Goal: Information Seeking & Learning: Check status

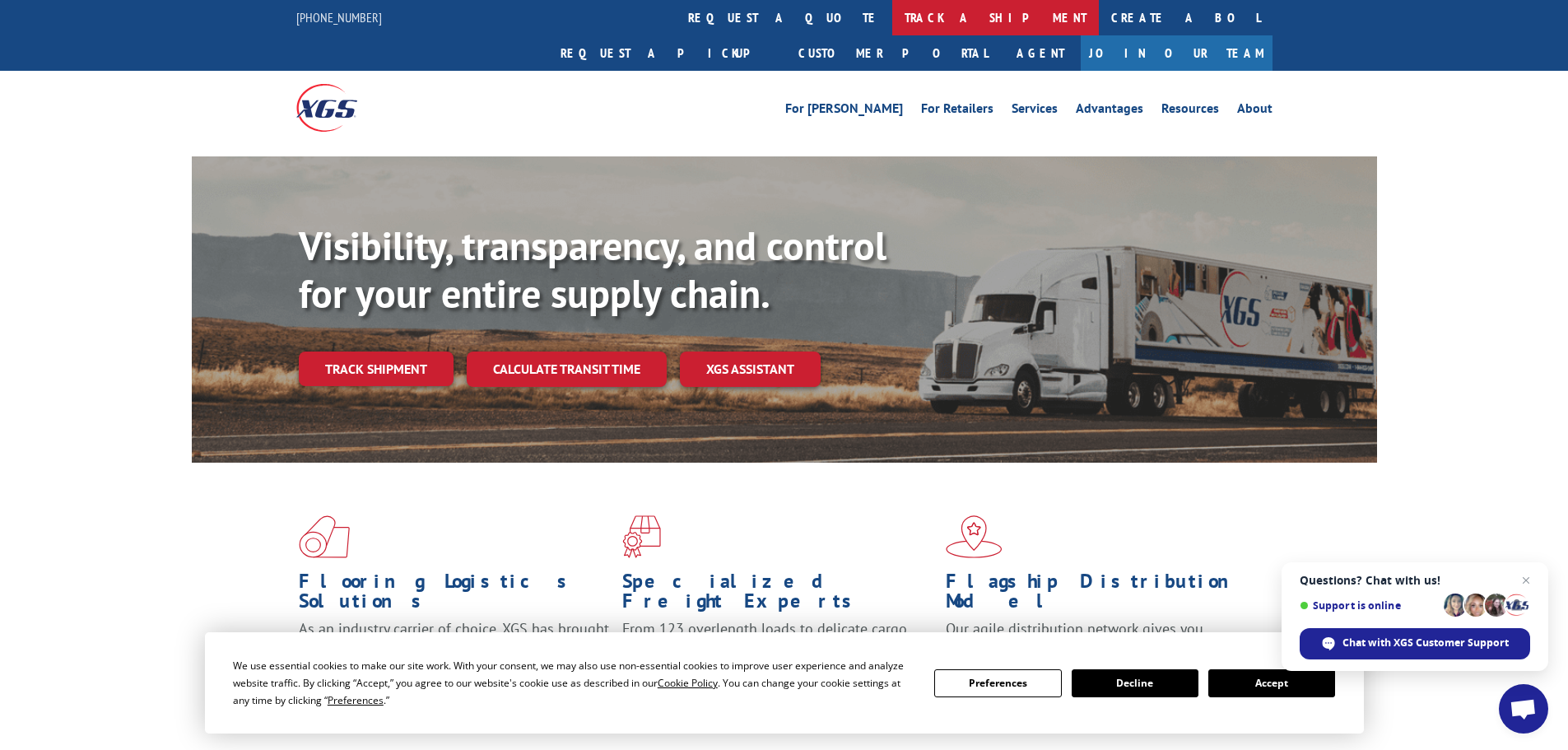
click at [892, 16] on link "track a shipment" at bounding box center [995, 18] width 207 height 36
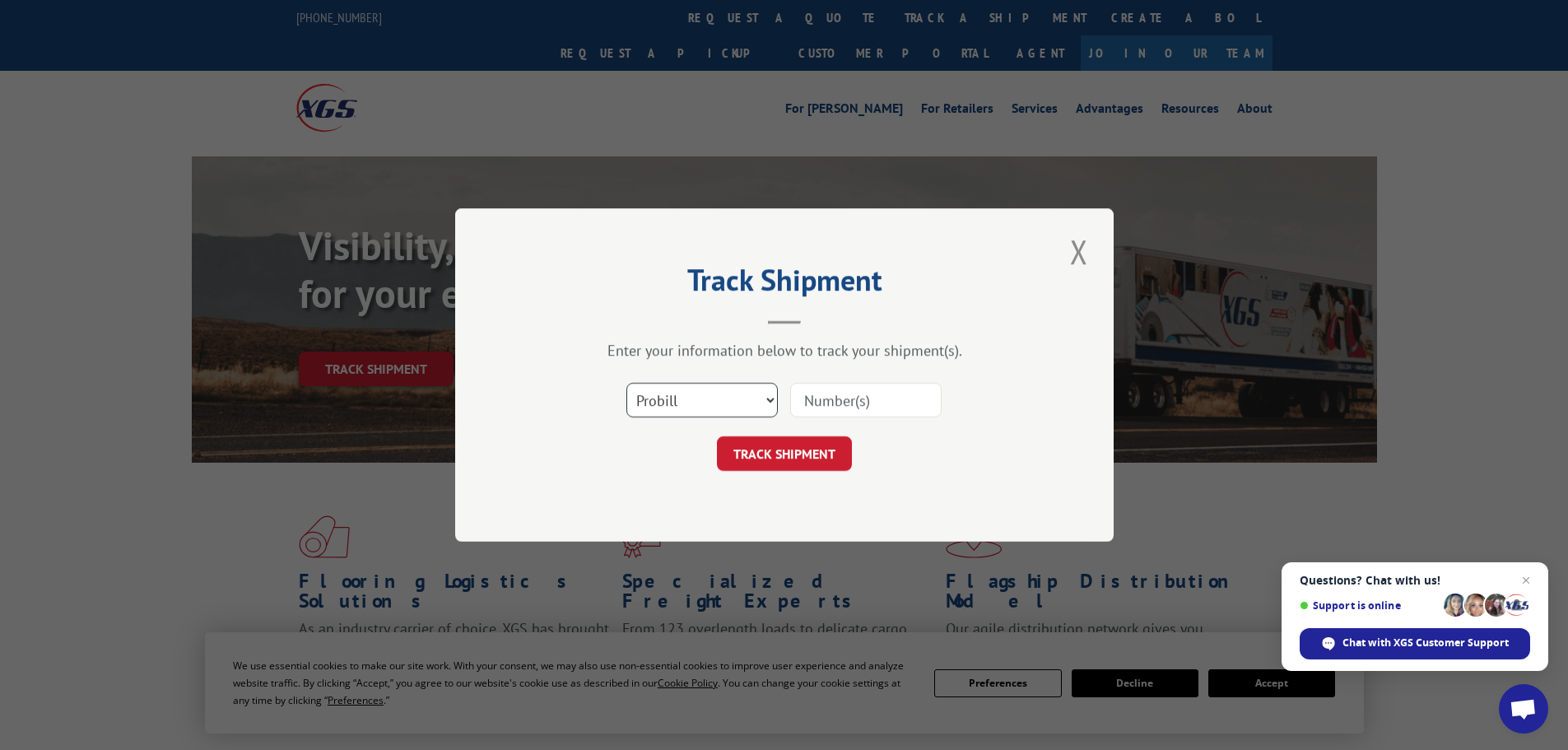
drag, startPoint x: 715, startPoint y: 394, endPoint x: 718, endPoint y: 415, distance: 21.2
click at [717, 398] on select "Select category... Probill BOL PO" at bounding box center [702, 400] width 152 height 35
select select "bol"
click at [627, 383] on select "Select category... Probill BOL PO" at bounding box center [702, 400] width 152 height 35
click at [834, 406] on input at bounding box center [866, 400] width 152 height 35
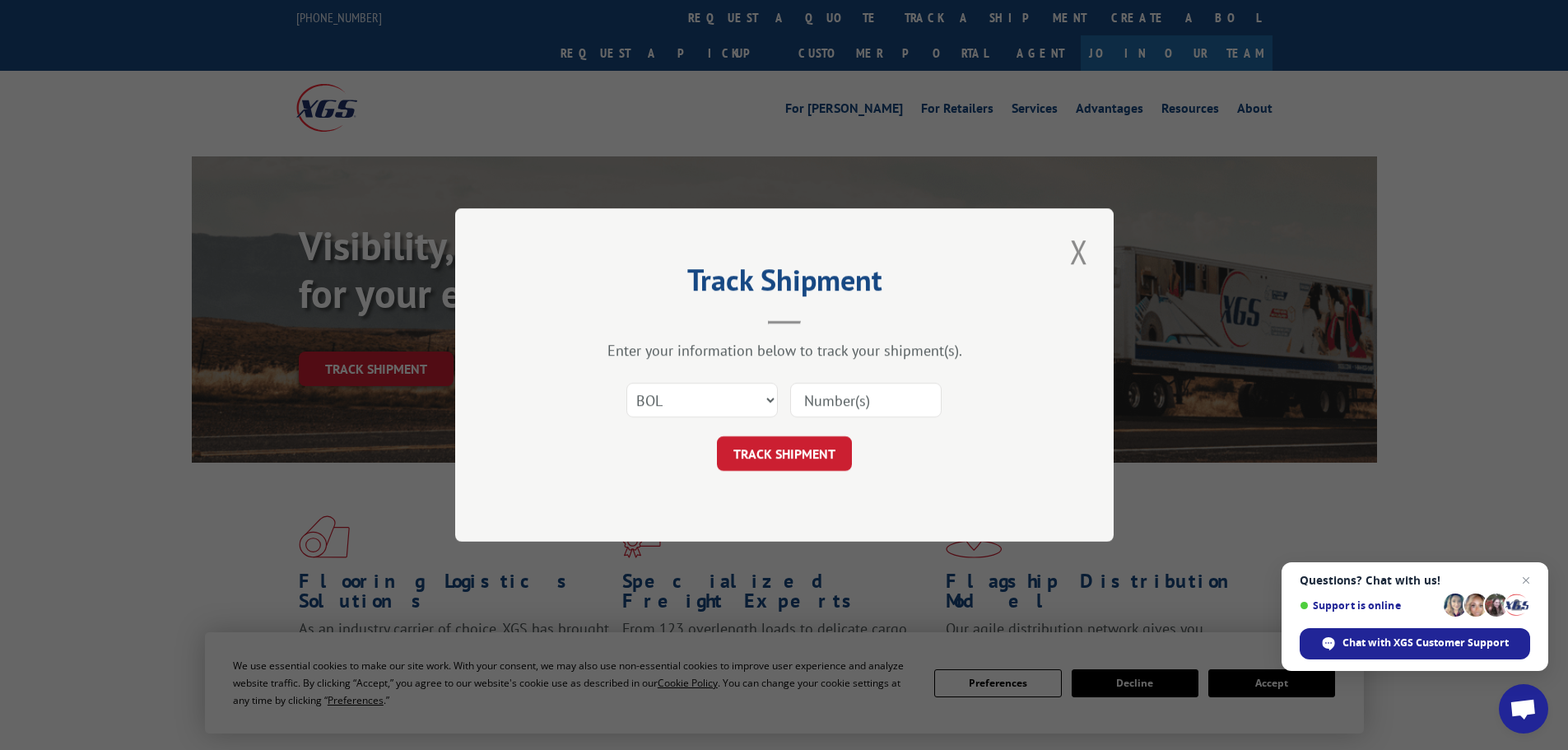
paste input "09523378"
type input "09523378"
click at [815, 455] on button "TRACK SHIPMENT" at bounding box center [784, 454] width 135 height 35
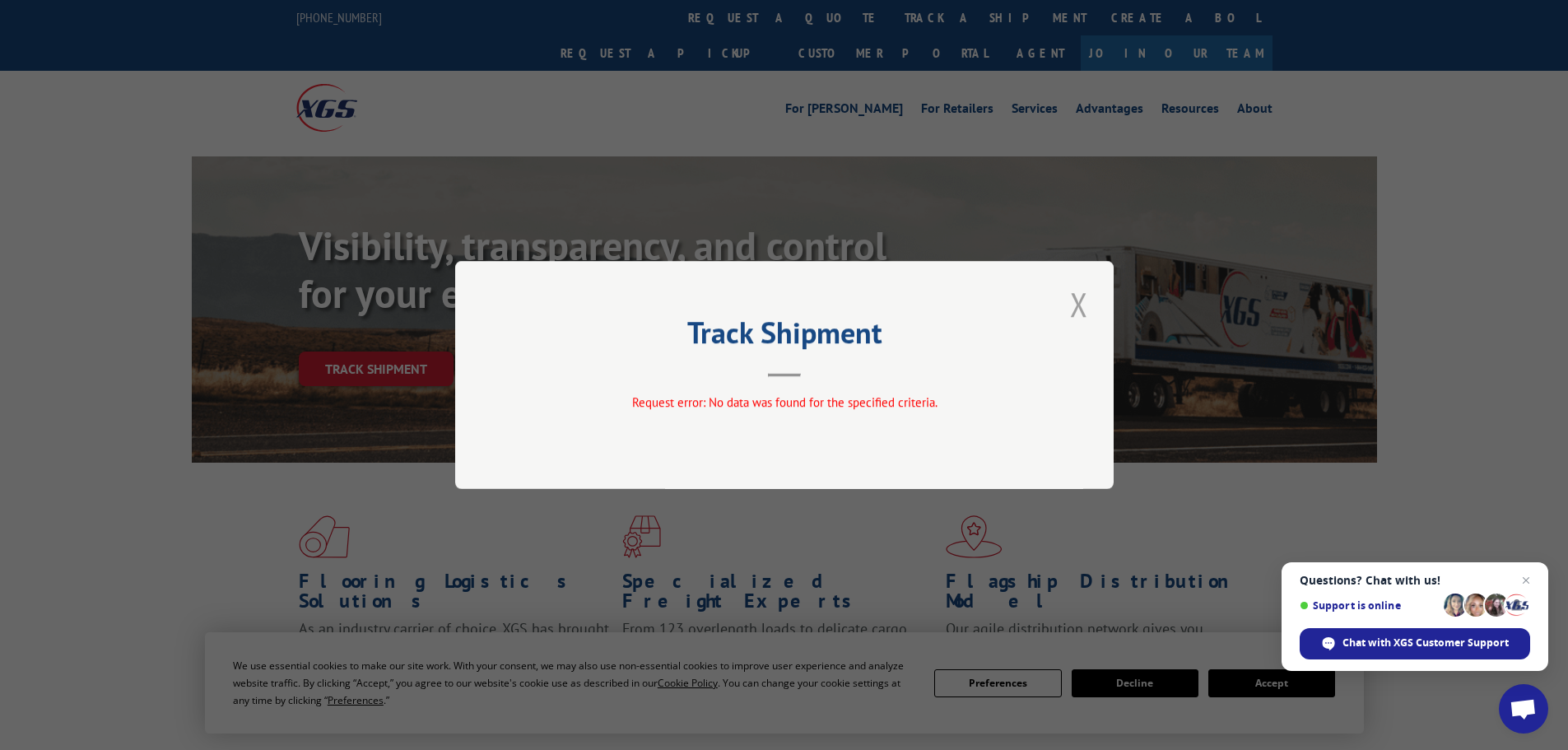
click at [1079, 301] on button "Close modal" at bounding box center [1079, 304] width 28 height 45
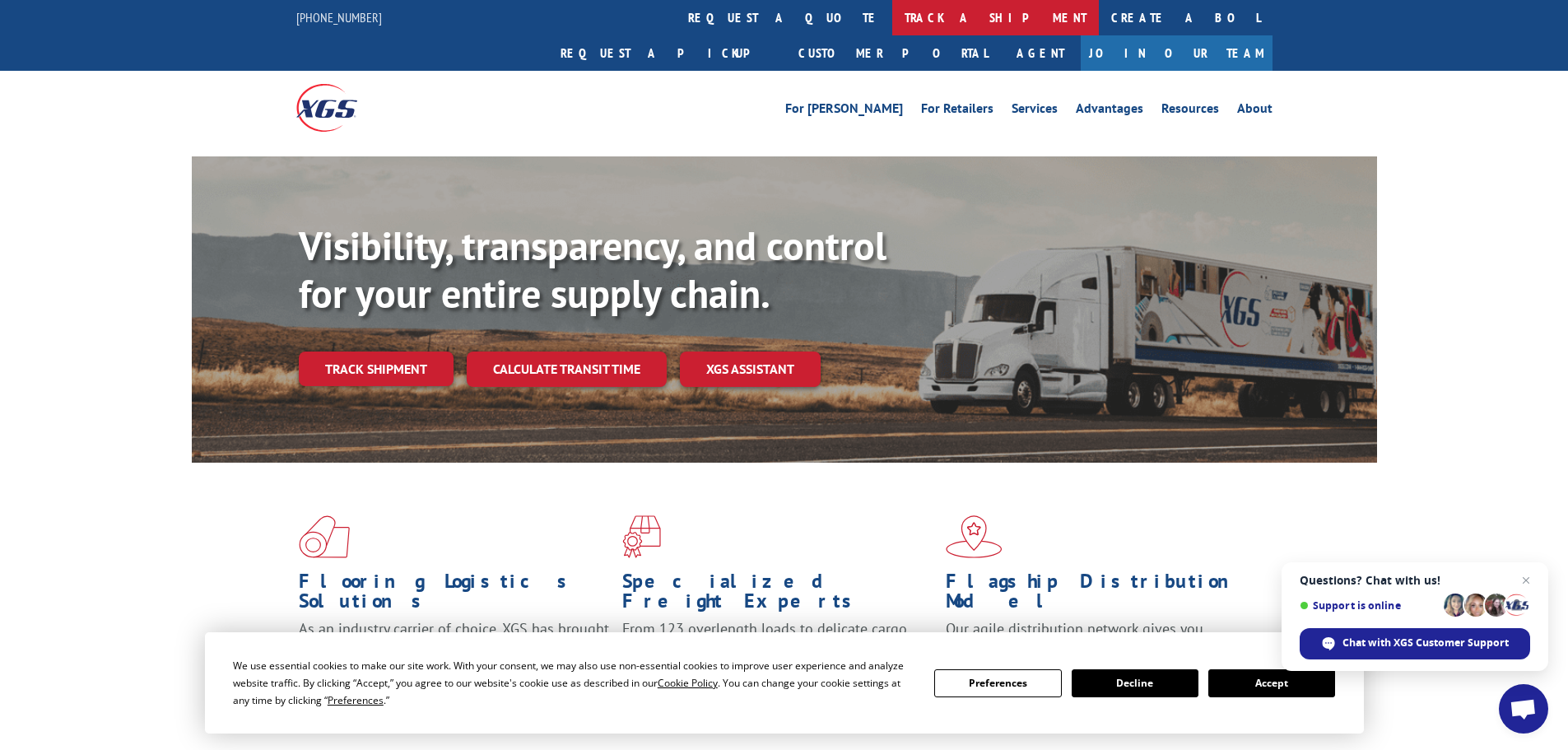
click at [892, 20] on link "track a shipment" at bounding box center [995, 18] width 207 height 36
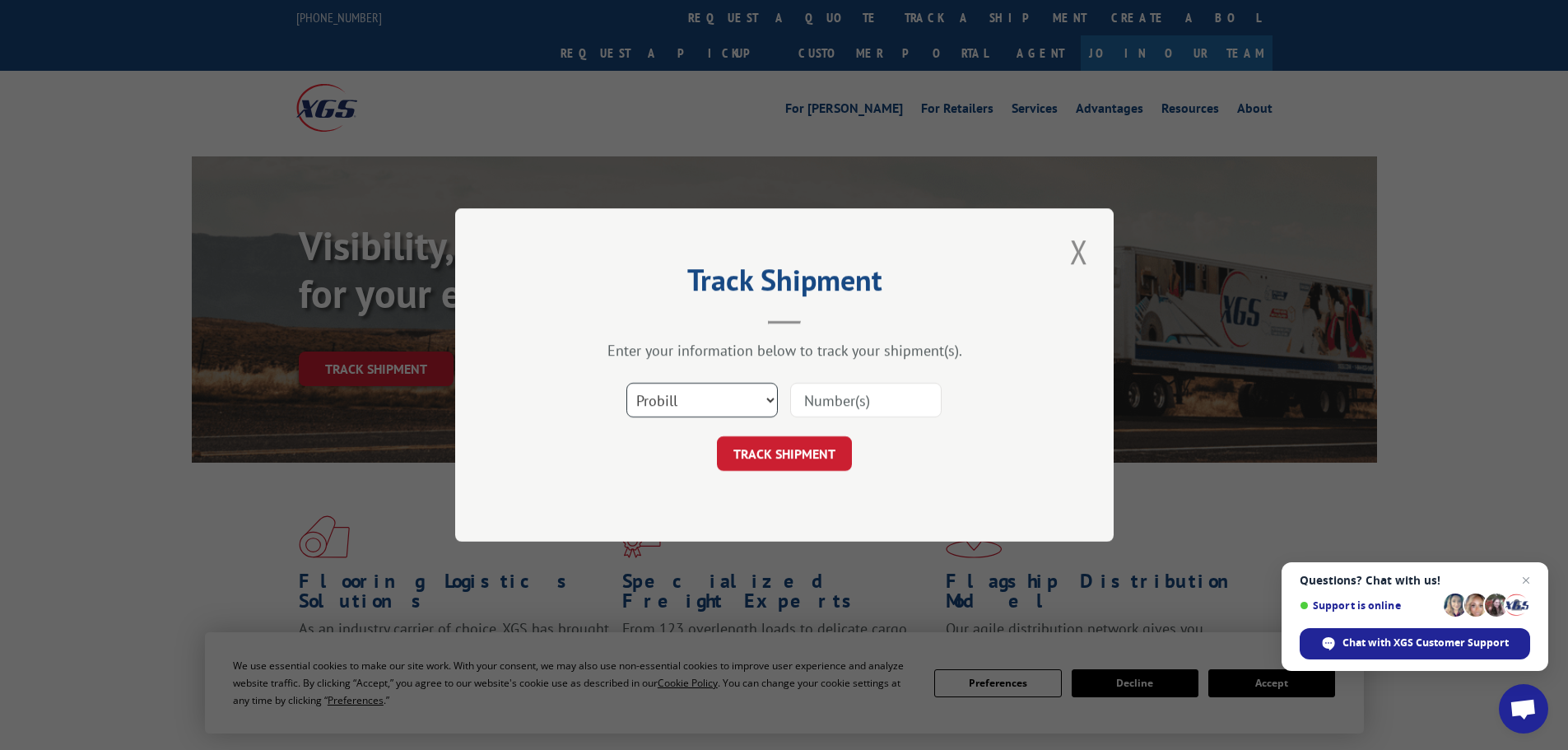
click at [688, 400] on select "Select category... Probill BOL PO" at bounding box center [702, 400] width 152 height 35
select select "po"
click at [627, 383] on select "Select category... Probill BOL PO" at bounding box center [702, 400] width 152 height 35
click at [848, 392] on input at bounding box center [866, 400] width 152 height 35
paste input "09523378"
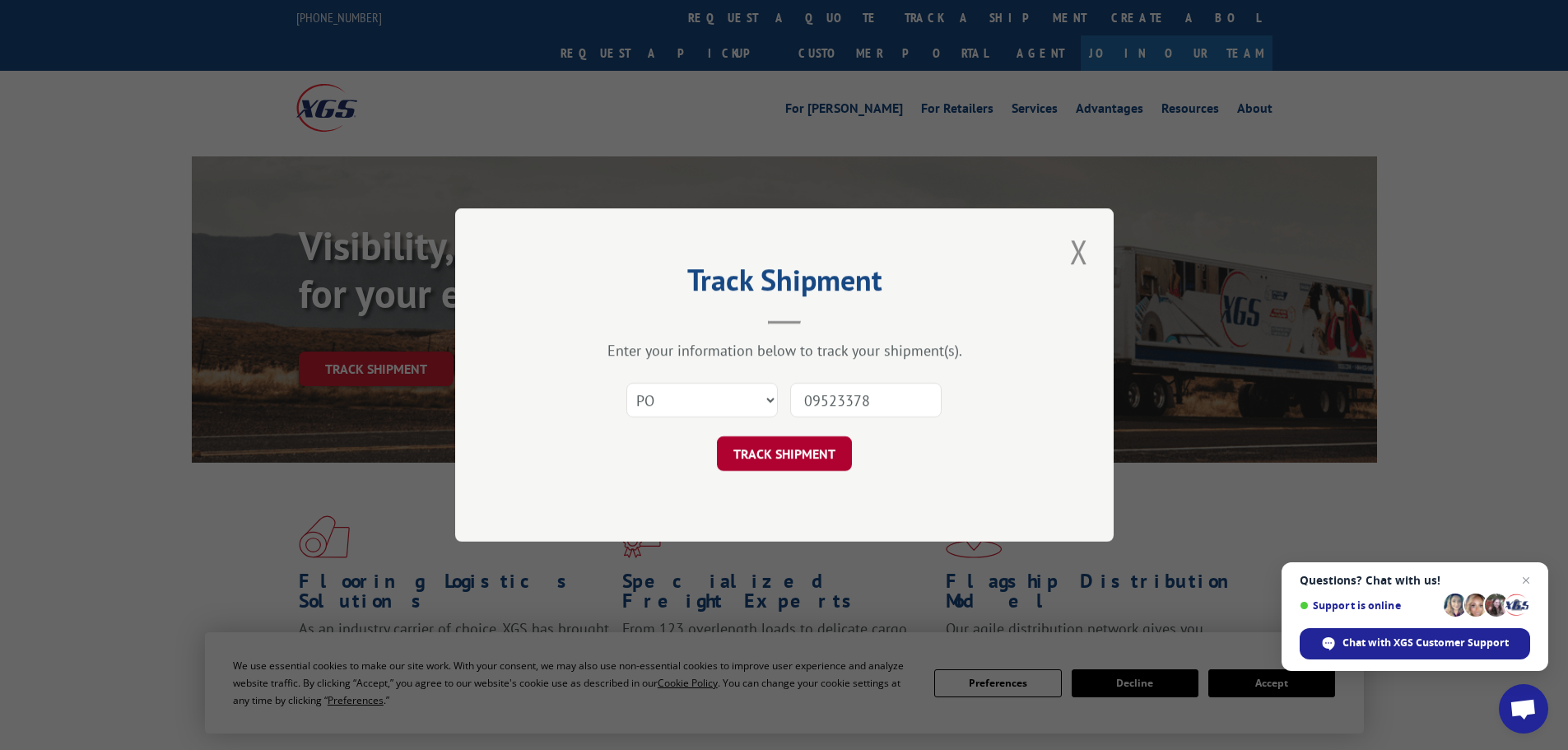
type input "09523378"
click at [819, 454] on button "TRACK SHIPMENT" at bounding box center [784, 454] width 135 height 35
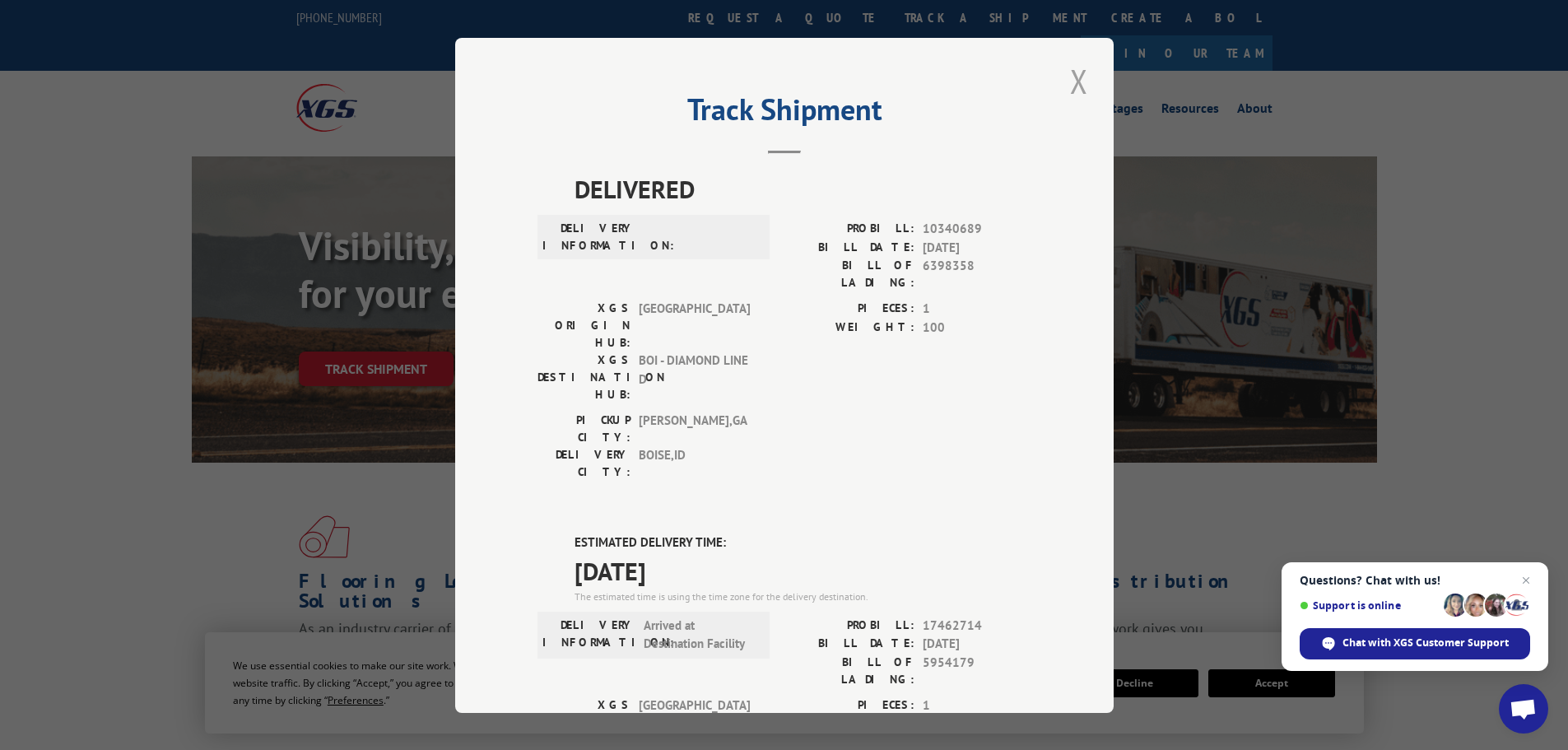
click at [1073, 83] on button "Close modal" at bounding box center [1079, 81] width 28 height 45
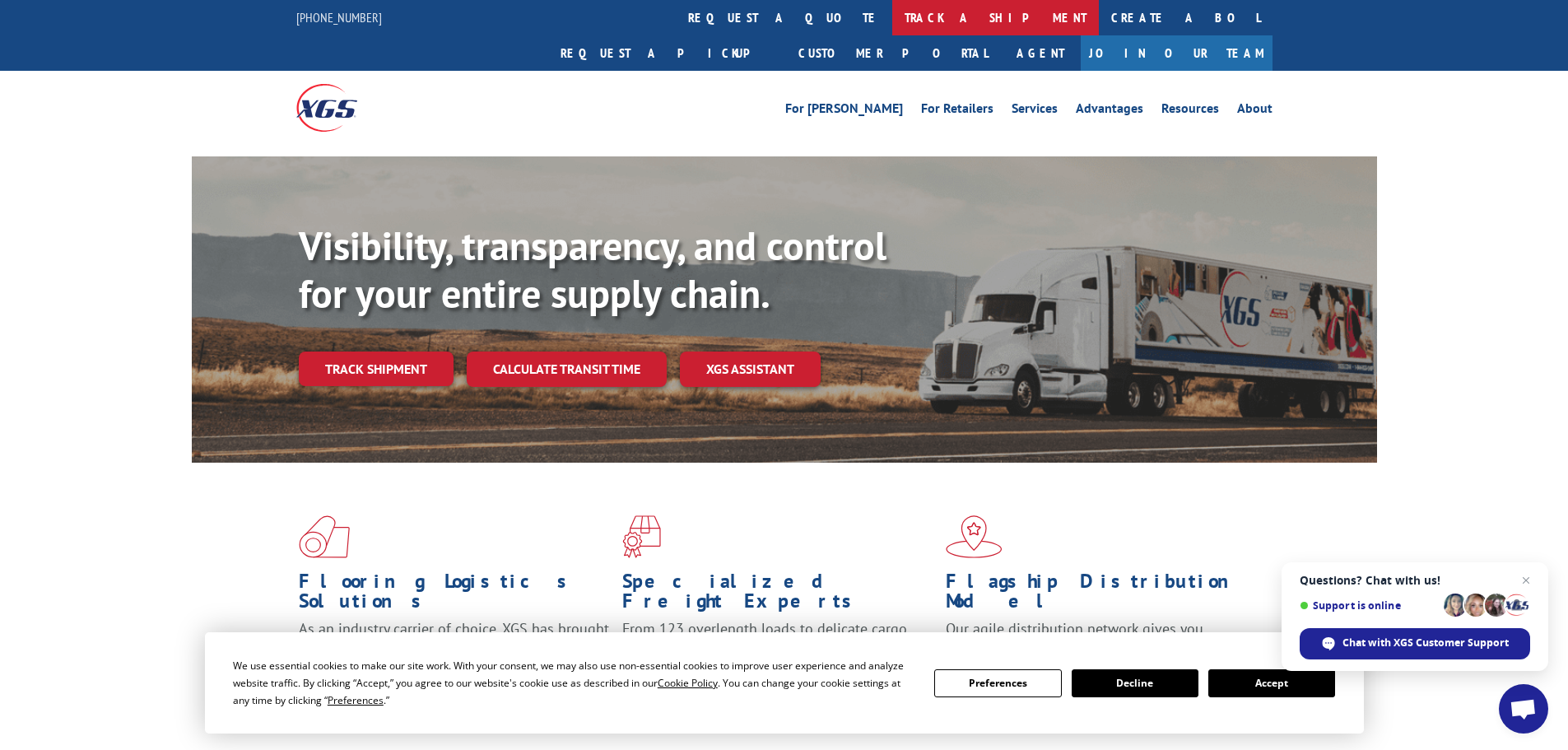
click at [892, 16] on link "track a shipment" at bounding box center [995, 18] width 207 height 36
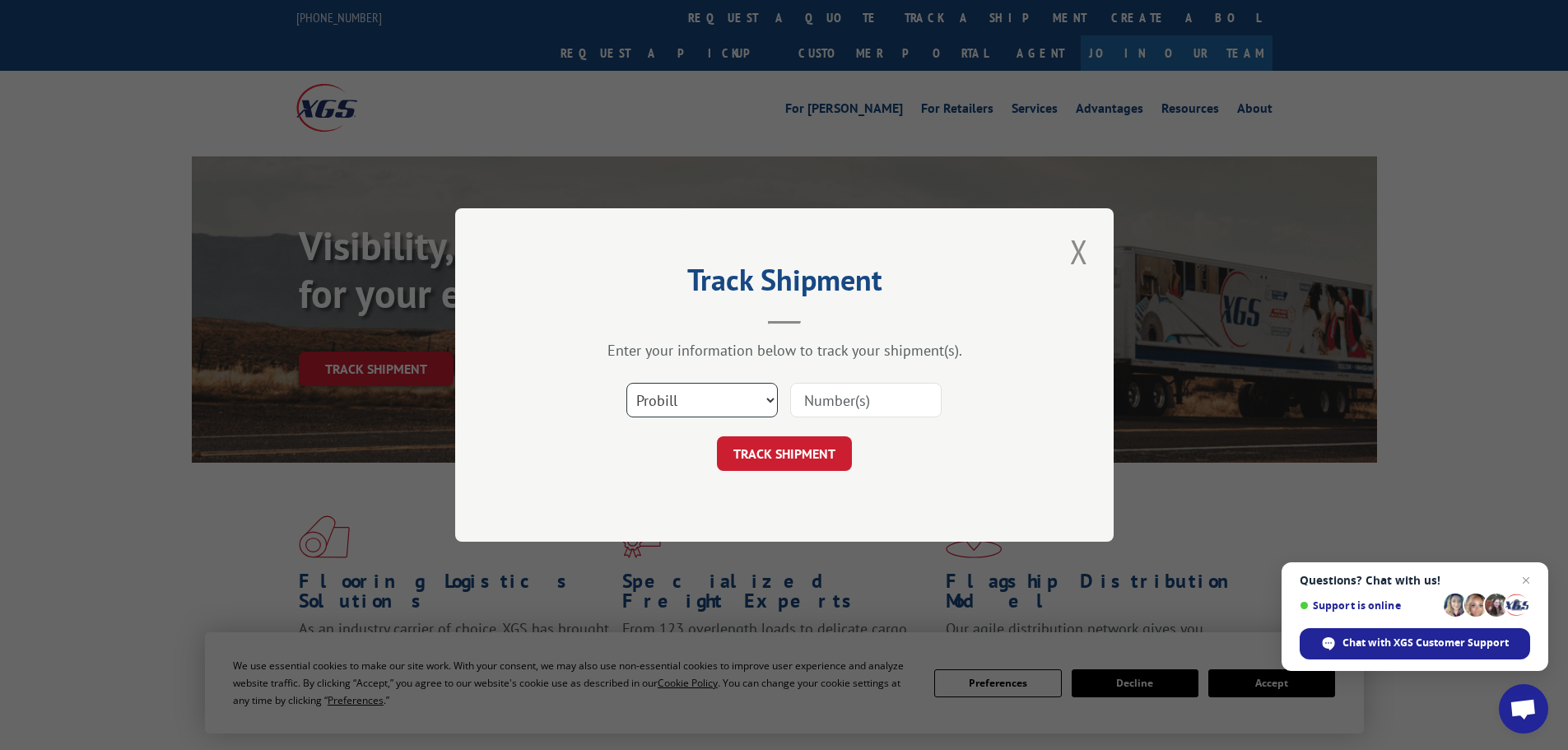
drag, startPoint x: 707, startPoint y: 392, endPoint x: 710, endPoint y: 401, distance: 9.5
click at [709, 396] on select "Select category... Probill BOL PO" at bounding box center [702, 400] width 152 height 35
select select "po"
click at [627, 383] on select "Select category... Probill BOL PO" at bounding box center [702, 400] width 152 height 35
click at [847, 395] on input at bounding box center [866, 400] width 152 height 35
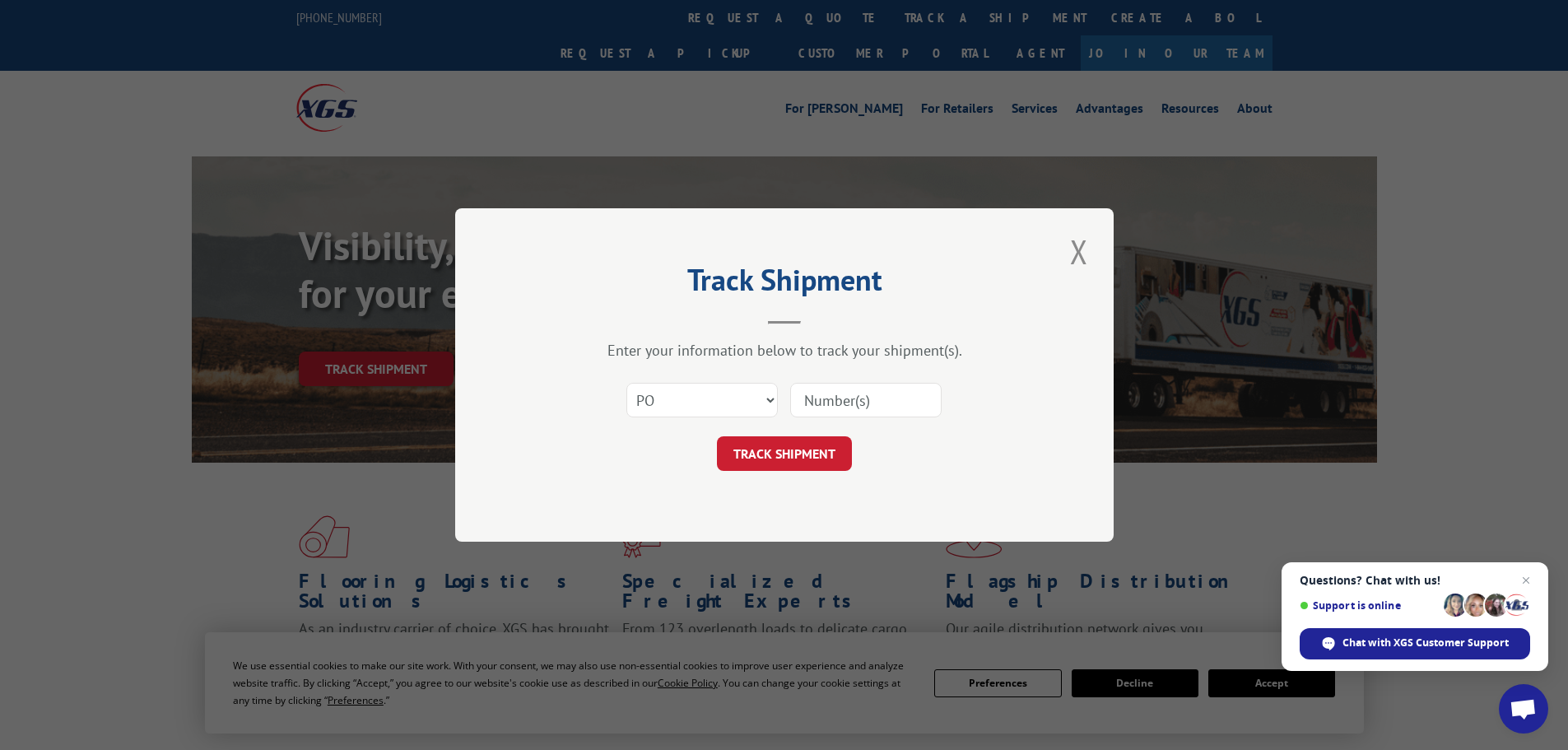
paste input "09523323"
type input "09523323"
click at [823, 453] on button "TRACK SHIPMENT" at bounding box center [784, 454] width 135 height 35
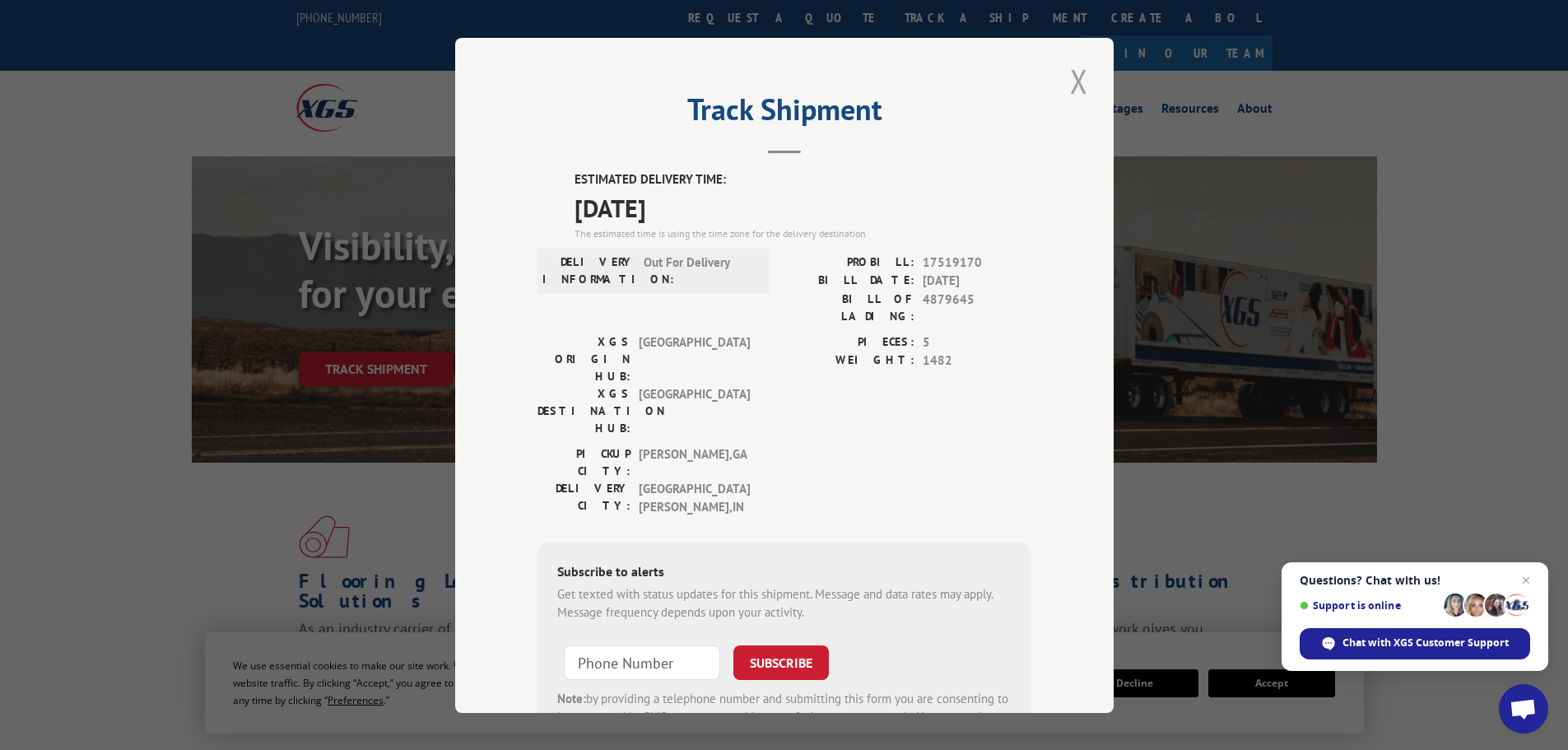
click at [1068, 83] on button "Close modal" at bounding box center [1079, 81] width 28 height 45
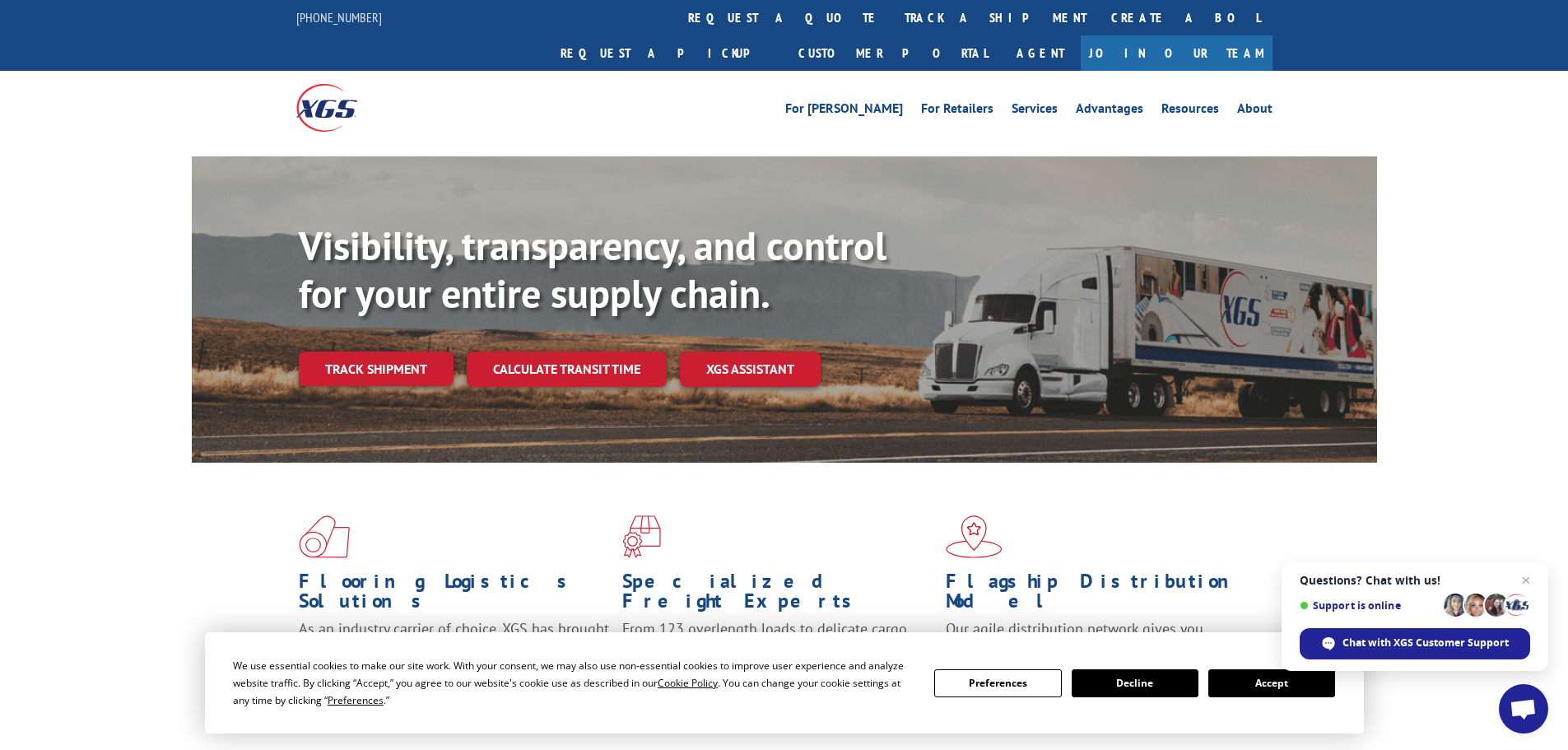
click at [892, 18] on link "track a shipment" at bounding box center [995, 18] width 207 height 36
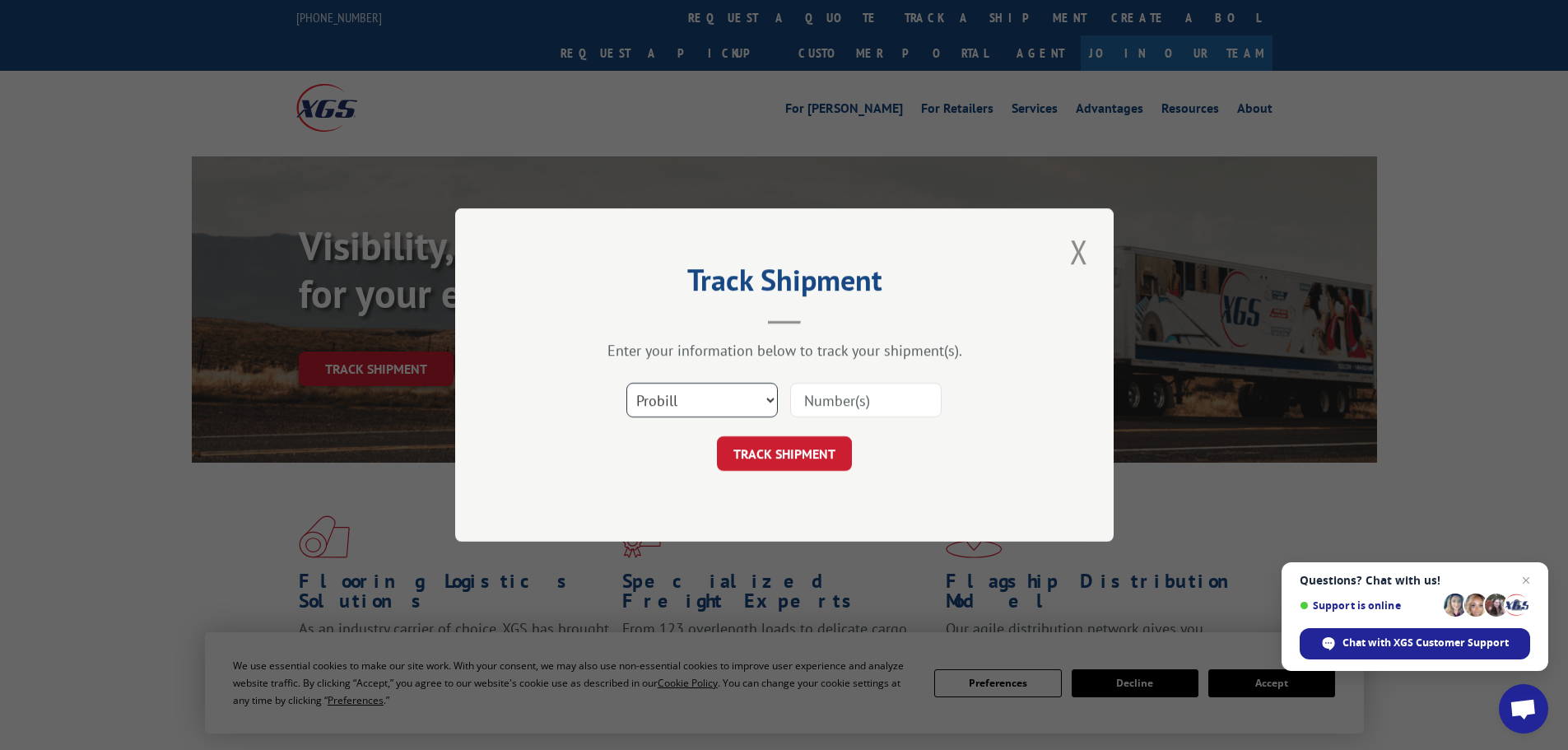
click at [758, 409] on select "Select category... Probill BOL PO" at bounding box center [702, 400] width 152 height 35
select select "po"
click at [627, 383] on select "Select category... Probill BOL PO" at bounding box center [702, 400] width 152 height 35
click at [857, 400] on input at bounding box center [866, 400] width 152 height 35
paste input "09522786"
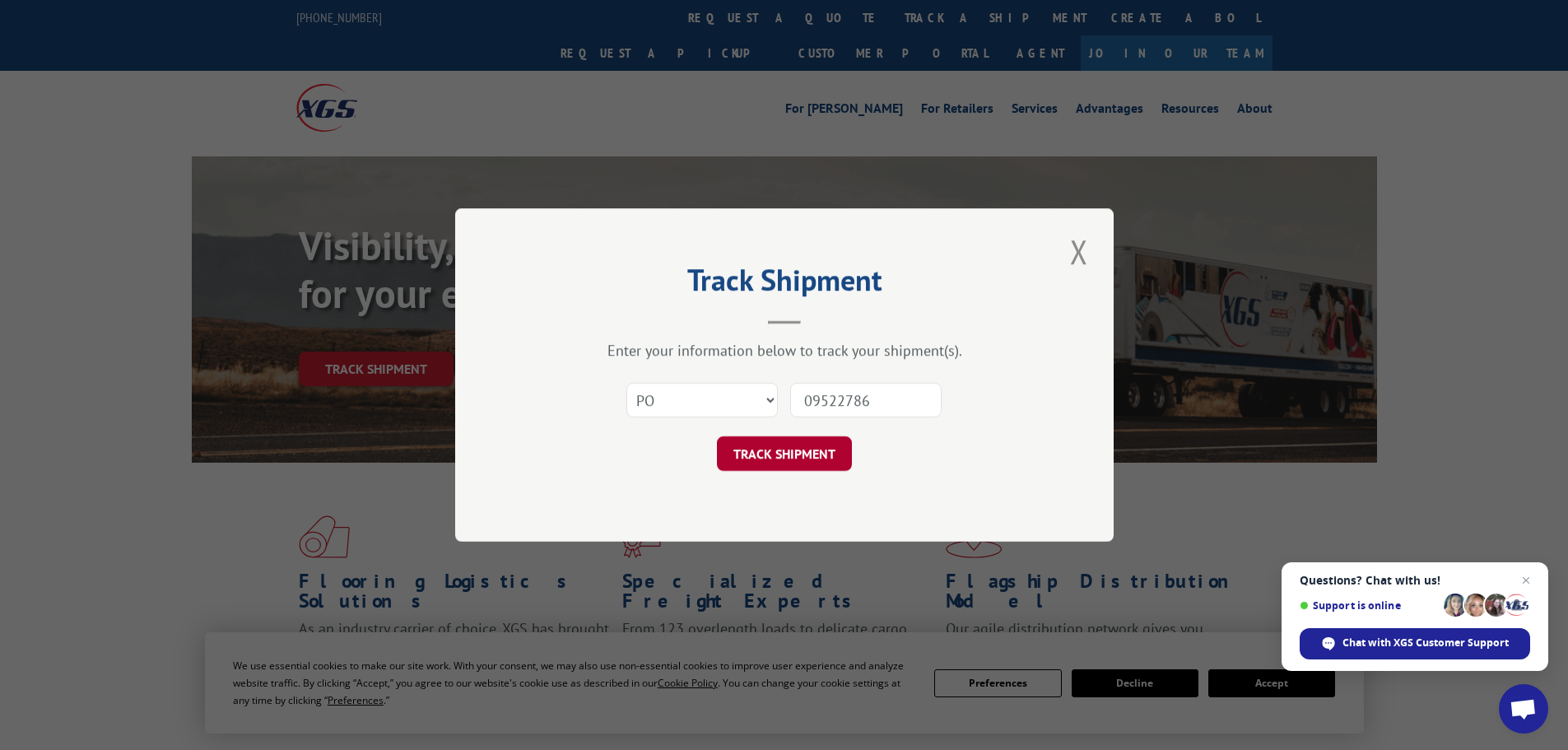
type input "09522786"
click at [811, 454] on button "TRACK SHIPMENT" at bounding box center [784, 454] width 135 height 35
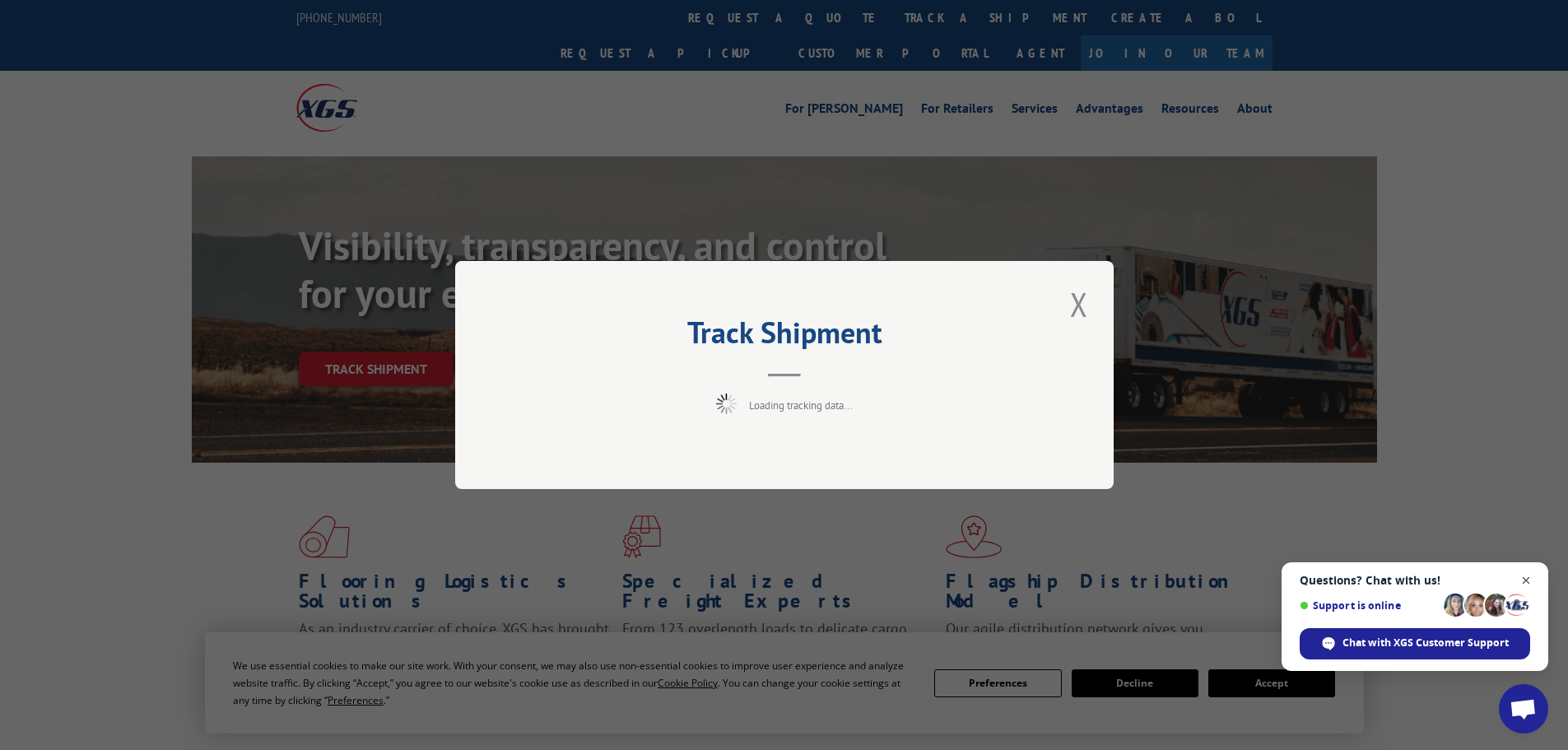
click at [1531, 580] on span "Open chat" at bounding box center [1526, 581] width 20 height 20
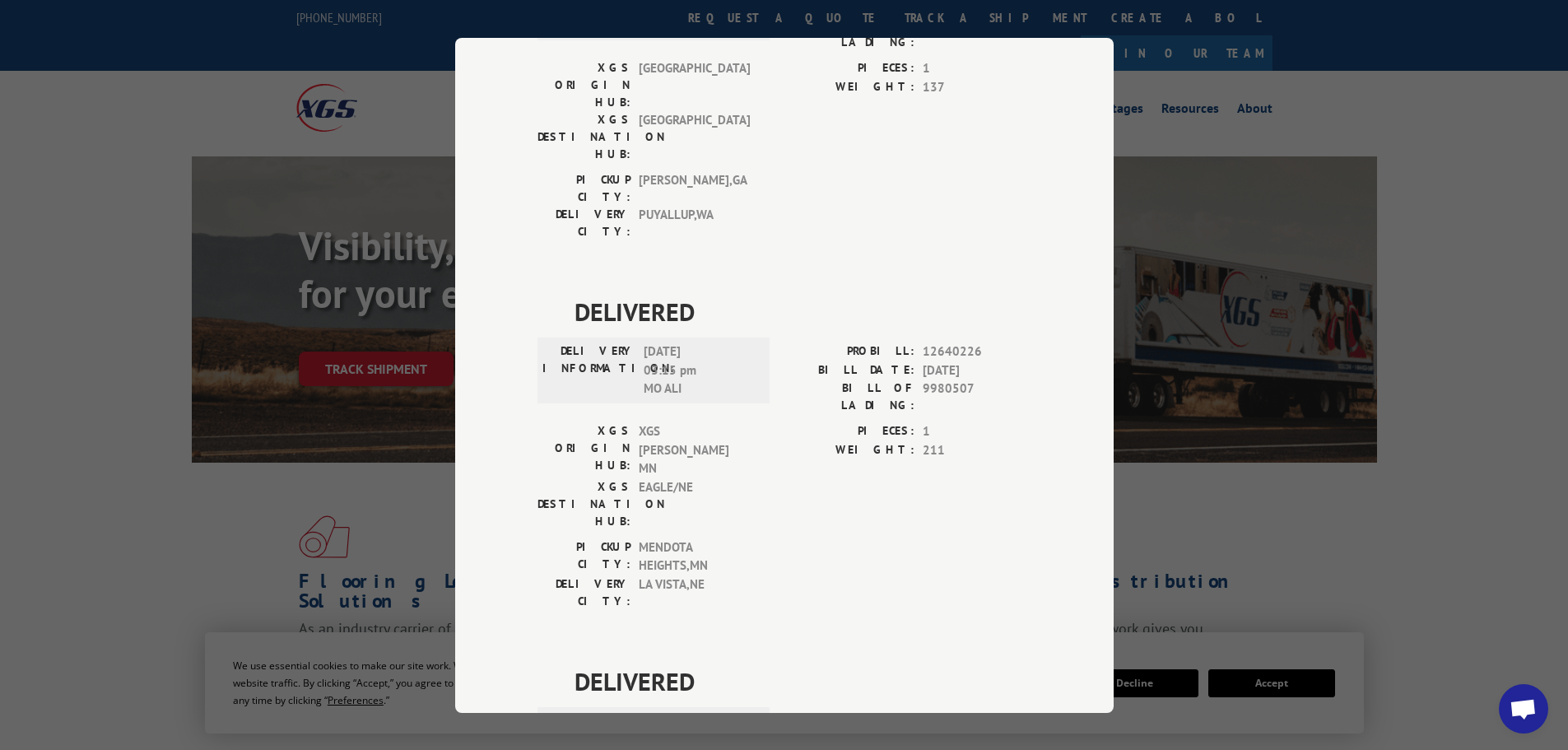
scroll to position [619, 0]
